Goal: Find specific page/section: Find specific page/section

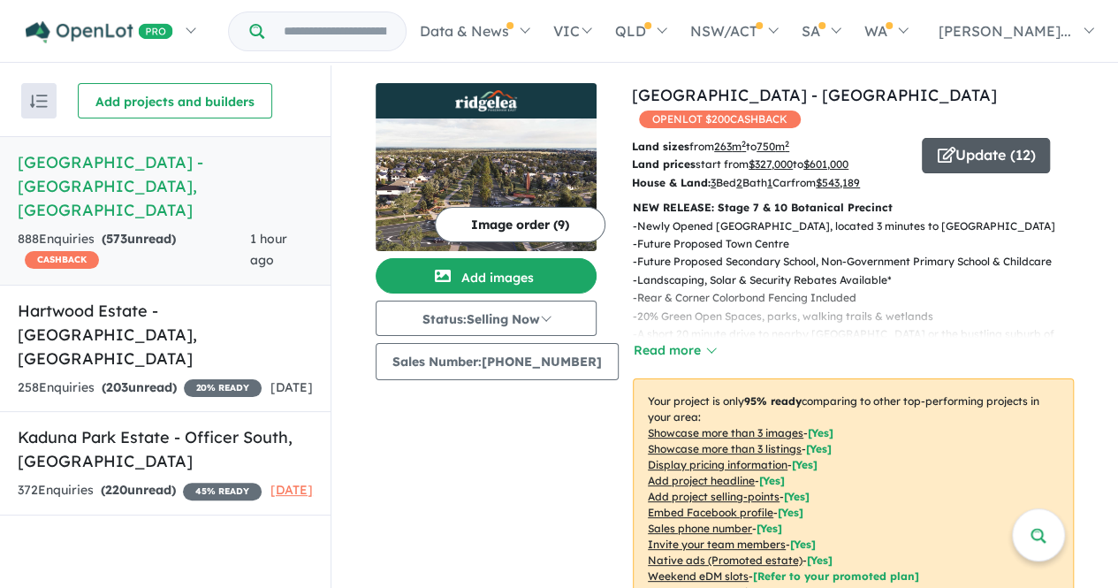
click at [999, 138] on button "Update ( 12 )" at bounding box center [986, 155] width 128 height 35
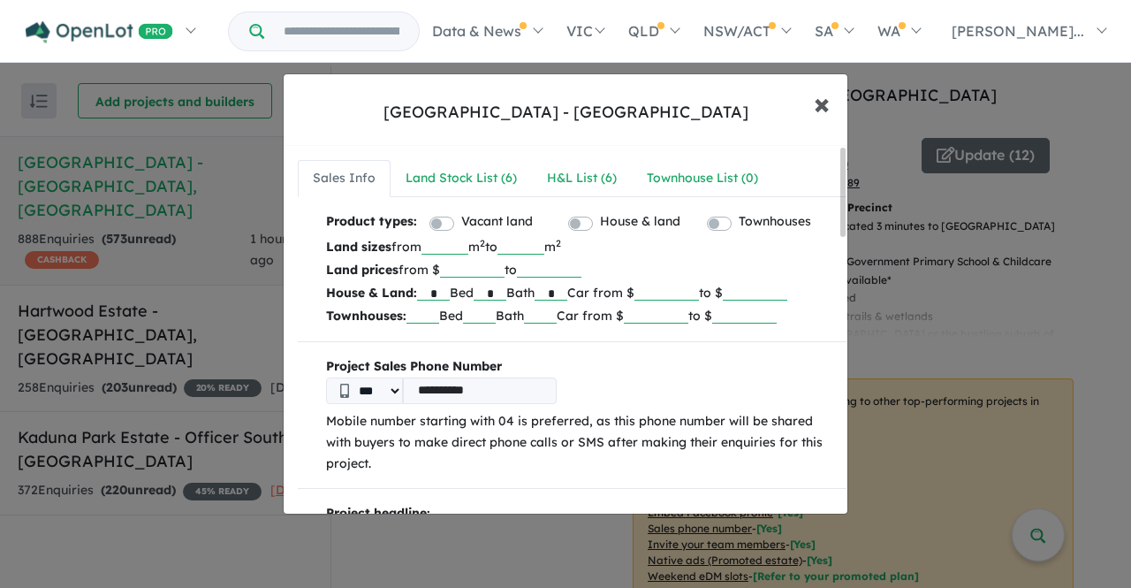
click at [820, 101] on span "×" at bounding box center [822, 103] width 16 height 38
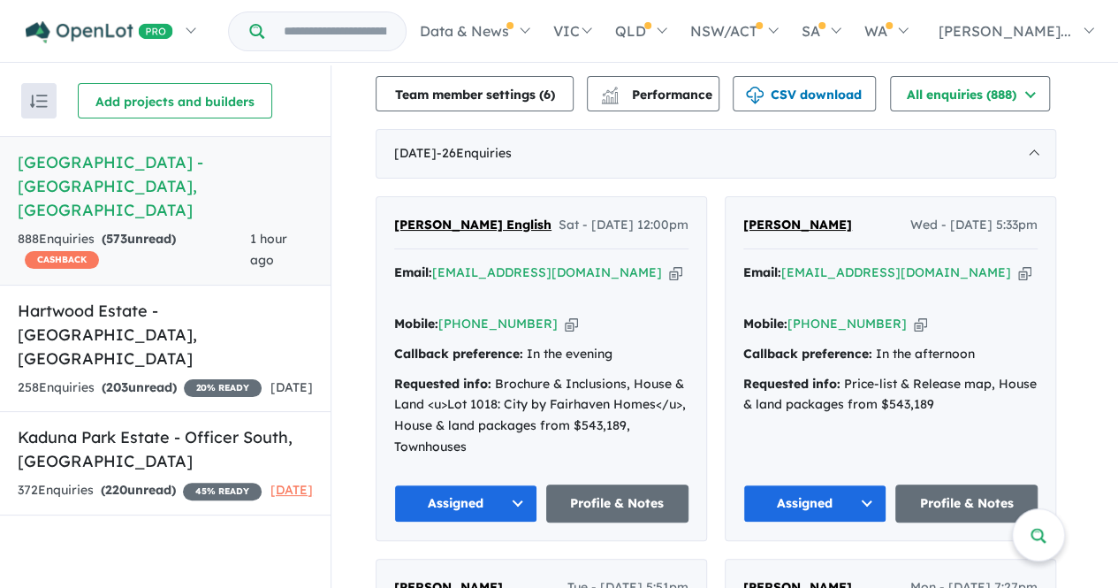
scroll to position [707, 0]
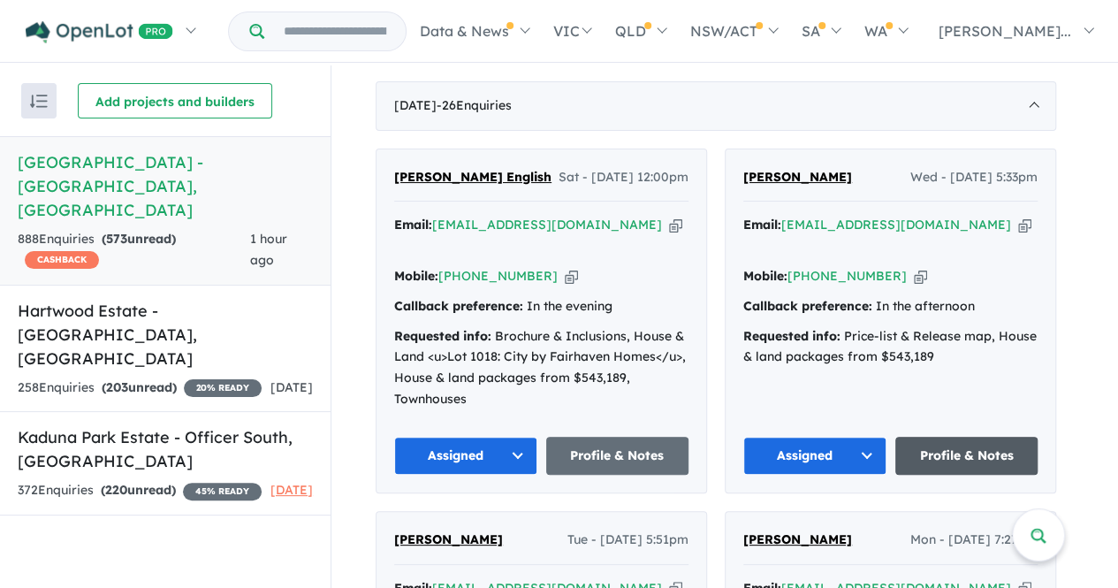
click at [952, 437] on link "Profile & Notes" at bounding box center [966, 456] width 143 height 38
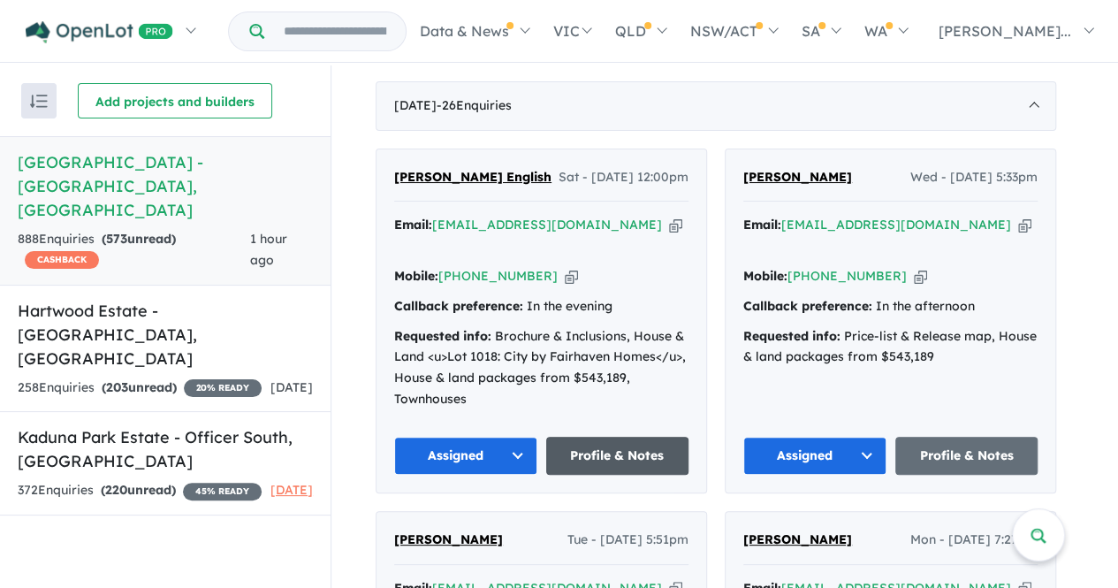
click at [655, 437] on link "Profile & Notes" at bounding box center [617, 456] width 143 height 38
